Goal: Transaction & Acquisition: Obtain resource

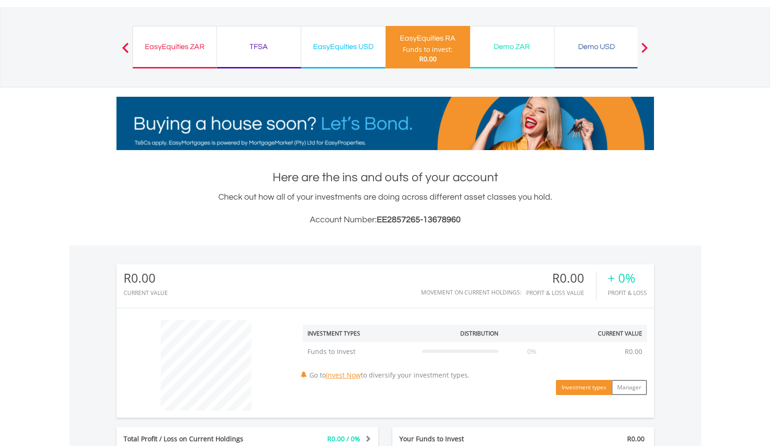
scroll to position [349, 0]
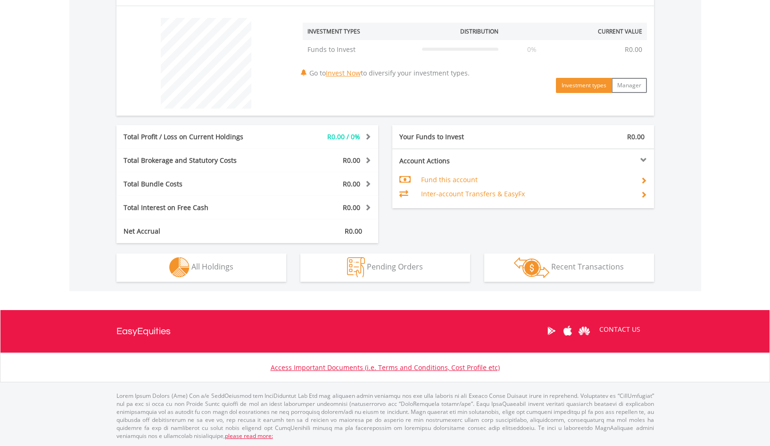
click at [436, 181] on td "Fund this account" at bounding box center [527, 180] width 212 height 14
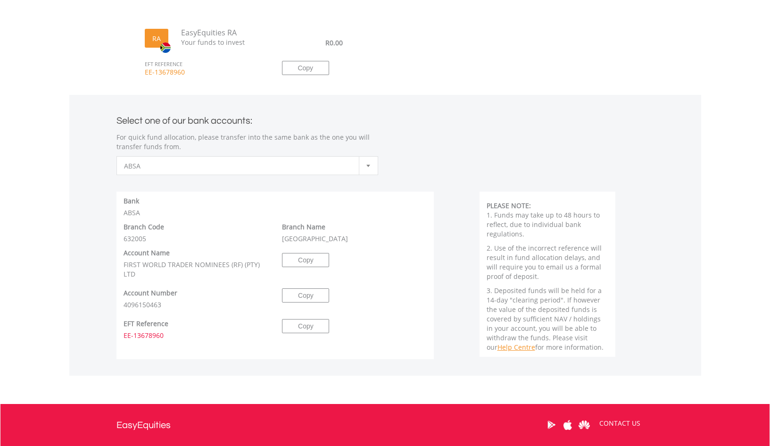
scroll to position [320, 0]
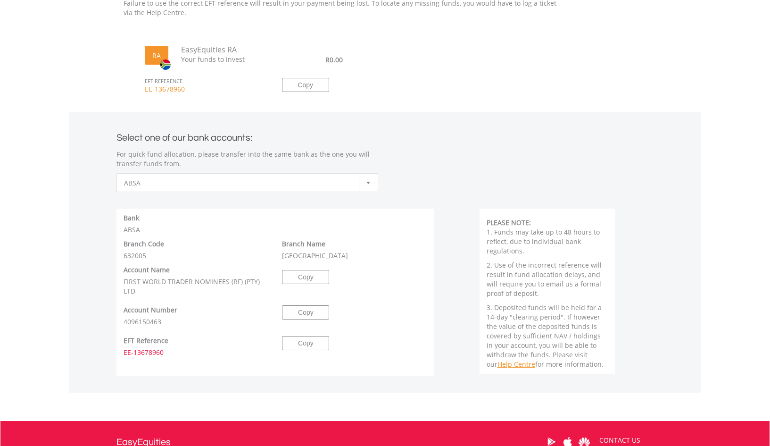
click at [261, 185] on span "ABSA" at bounding box center [240, 183] width 233 height 19
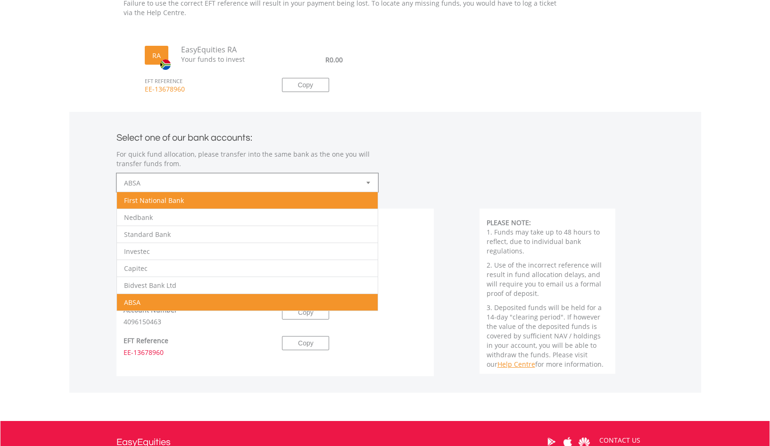
click at [233, 196] on li "First National Bank" at bounding box center [247, 200] width 261 height 17
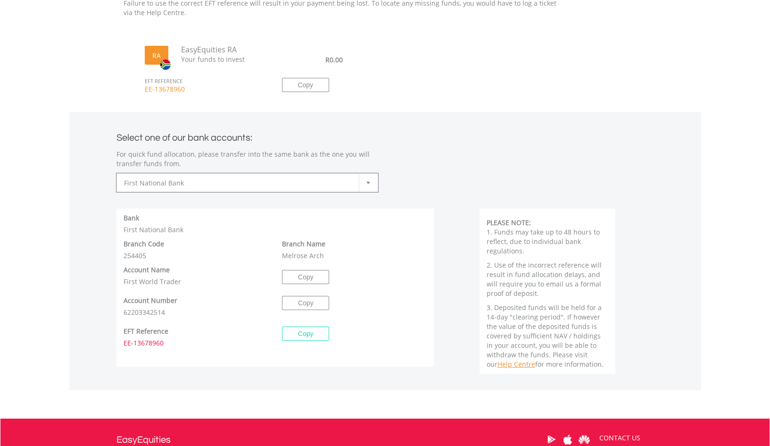
click at [307, 332] on button "Copy" at bounding box center [305, 333] width 47 height 14
click at [302, 281] on button "Copy" at bounding box center [305, 277] width 47 height 14
click at [301, 302] on button "Copy" at bounding box center [305, 303] width 47 height 14
drag, startPoint x: 327, startPoint y: 254, endPoint x: 123, endPoint y: 224, distance: 206.4
click at [123, 224] on div "Bank First National Bank Branch Code 254405 Branch Name Melrose Arch Account Na…" at bounding box center [276, 263] width 318 height 109
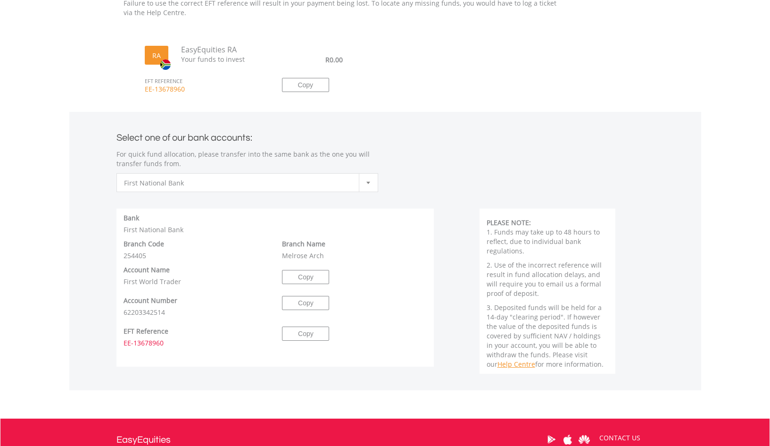
copy div "Bank First National Bank Branch Code 254405 Branch Name Melrose Arch"
click at [301, 180] on span "First National Bank" at bounding box center [240, 183] width 233 height 19
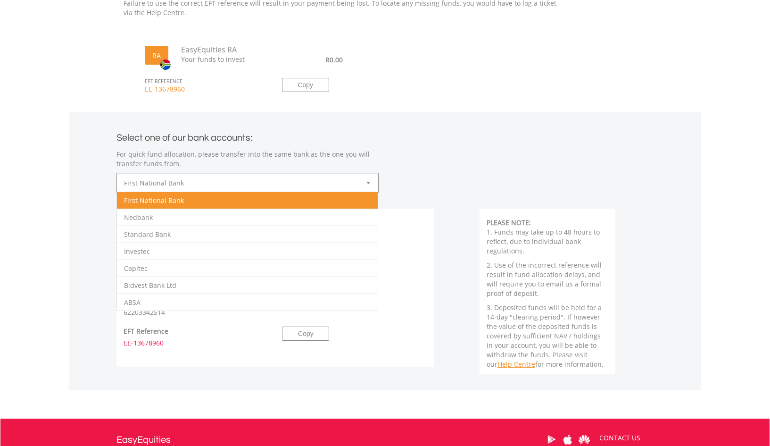
click at [453, 219] on div "Unfortunately Capitec doesn't have business banking accounts. It therefore serv…" at bounding box center [385, 291] width 552 height 165
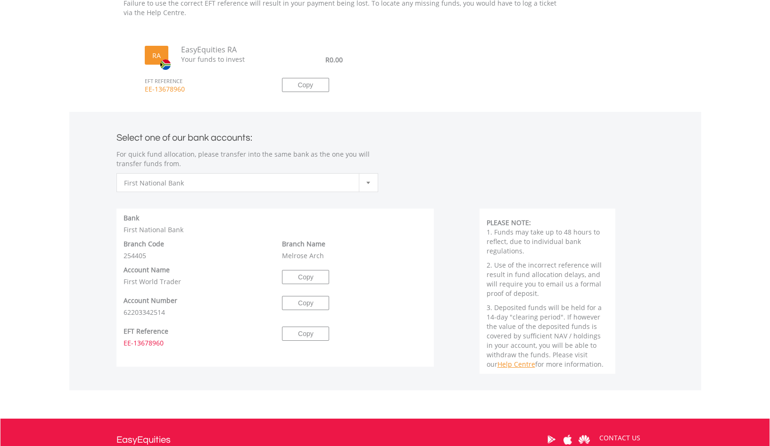
drag, startPoint x: 123, startPoint y: 217, endPoint x: 278, endPoint y: 347, distance: 202.3
click at [278, 347] on div "Unfortunately Capitec doesn't have business banking accounts. It therefore serv…" at bounding box center [276, 288] width 304 height 158
copy div "Bank First National Bank Branch Code 254405 Branch Name Melrose Arch Account Na…"
